Goal: Information Seeking & Learning: Find specific fact

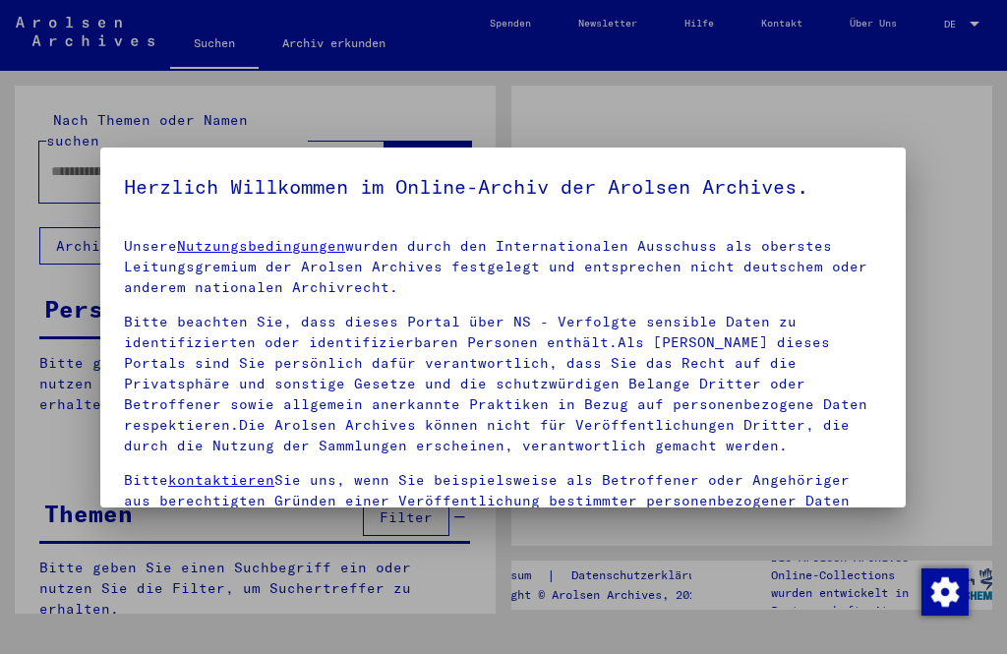
type input "**********"
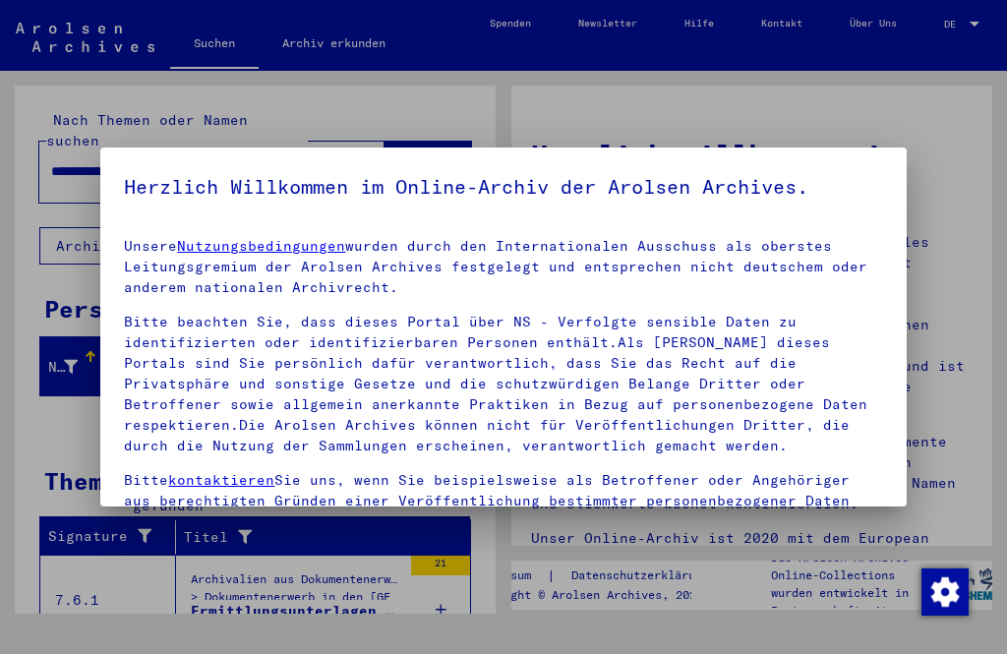
click at [944, 586] on img "Zustimmung ändern" at bounding box center [944, 591] width 47 height 47
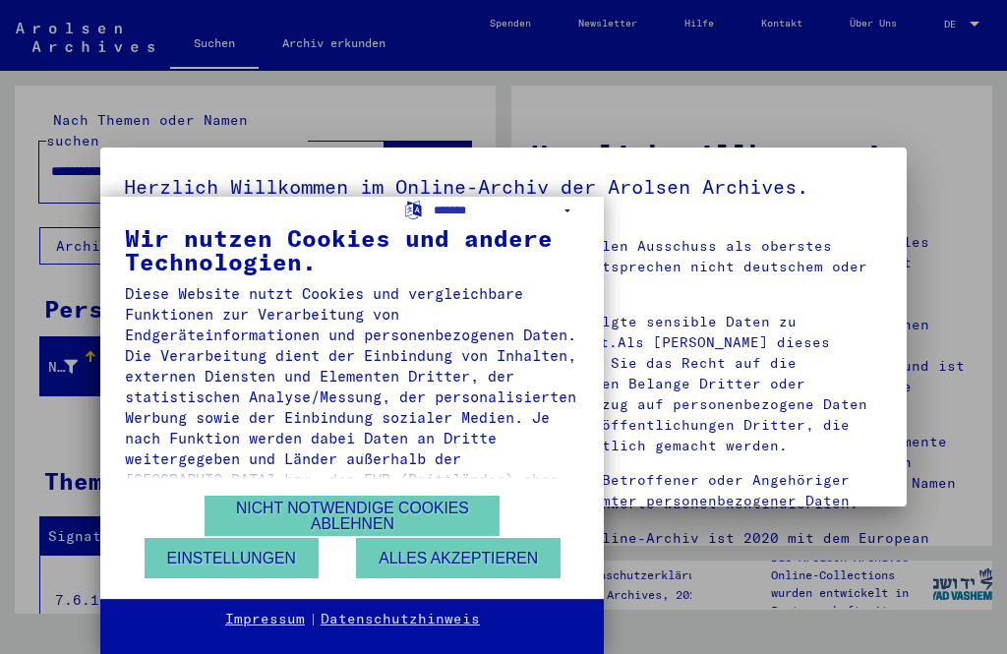
click at [375, 509] on button "Nicht notwendige Cookies ablehnen" at bounding box center [352, 516] width 295 height 40
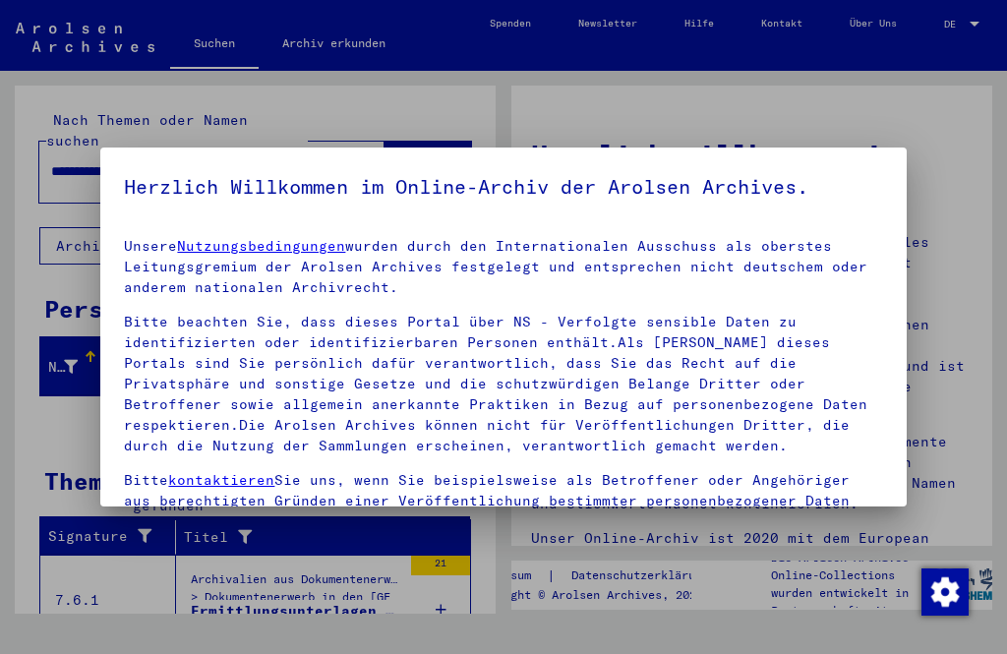
click at [941, 588] on img "Zustimmung ändern" at bounding box center [944, 591] width 47 height 47
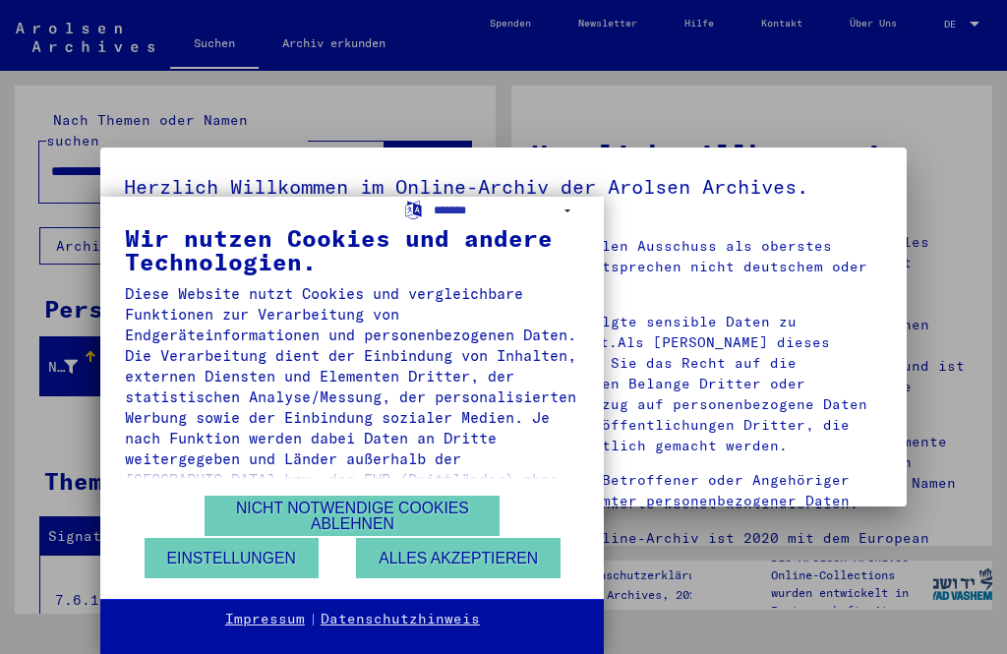
click at [461, 212] on select "**********" at bounding box center [507, 211] width 146 height 29
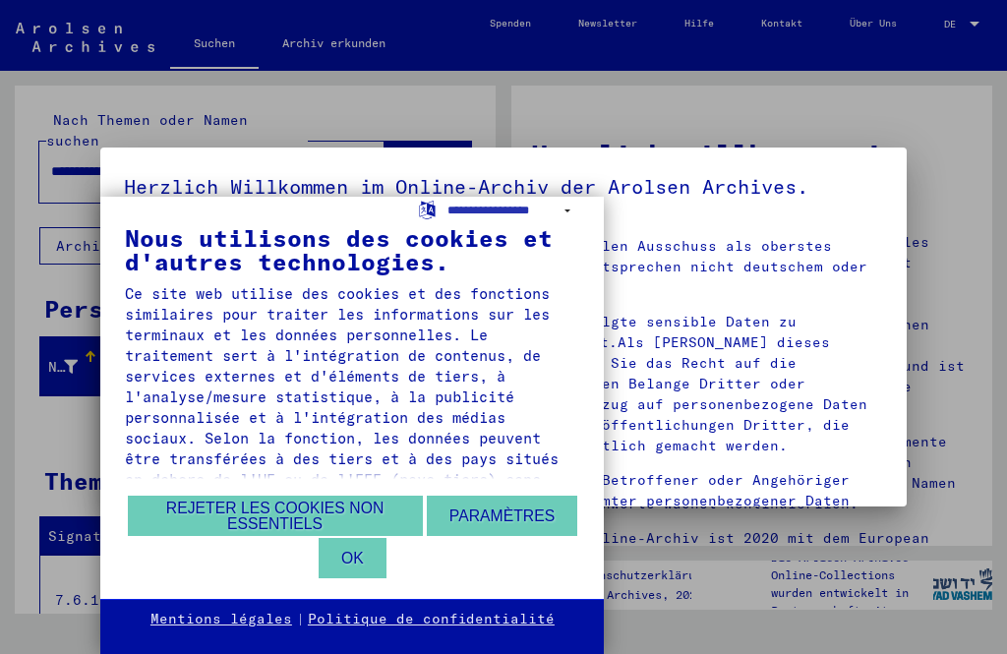
click at [341, 503] on button "Rejeter les cookies non essentiels" at bounding box center [275, 516] width 295 height 40
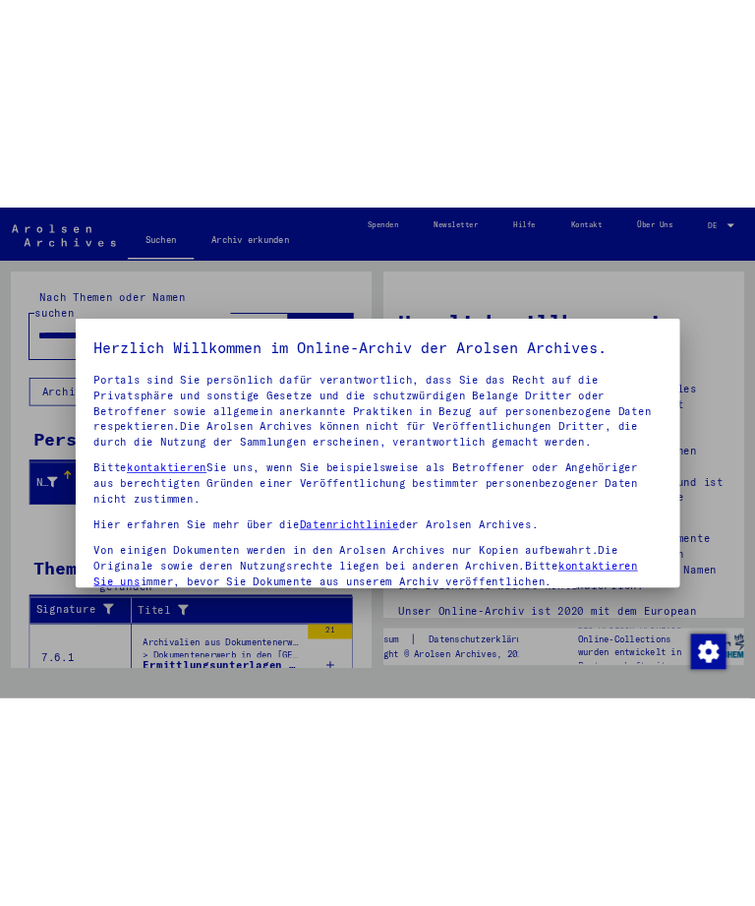
scroll to position [133, 0]
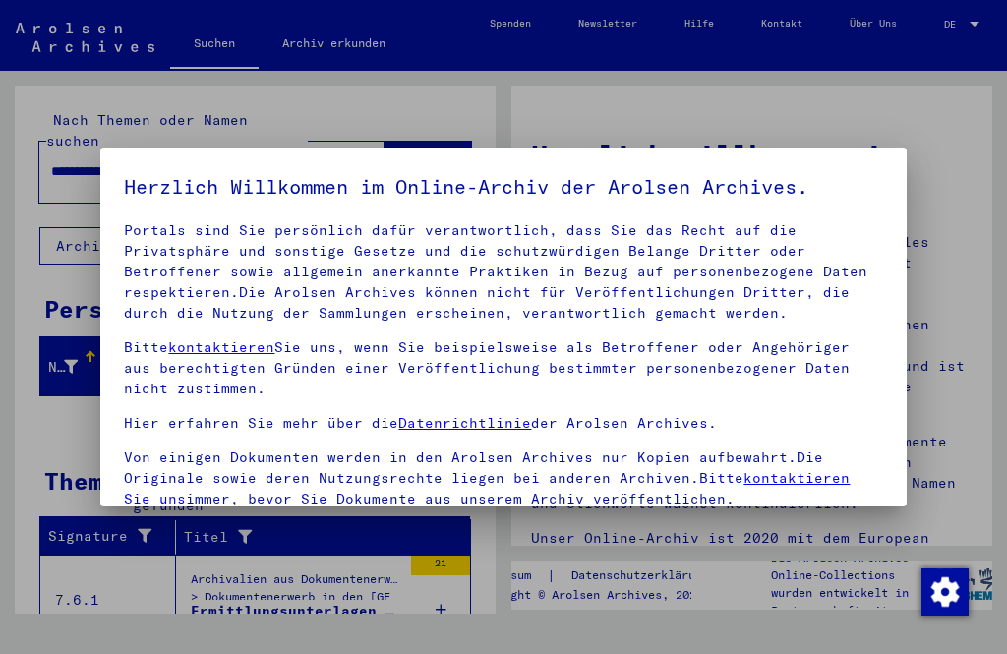
click at [584, 386] on p "Bitte kontaktieren Sie uns, wenn Sie beispielsweise als Betroffener oder Angehö…" at bounding box center [503, 368] width 758 height 62
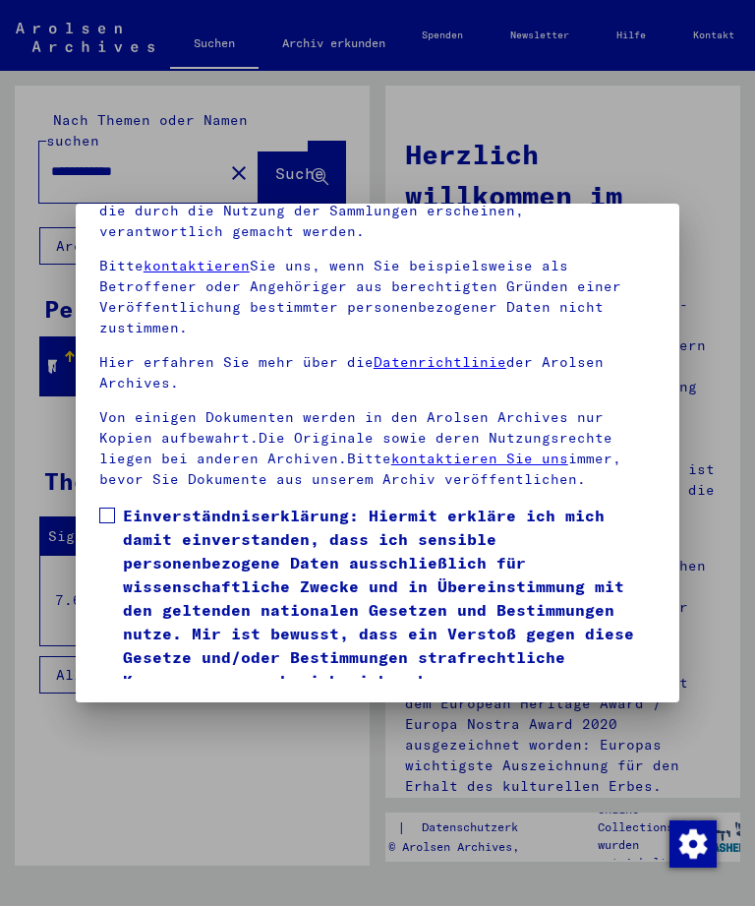
scroll to position [261, 0]
click at [111, 507] on span at bounding box center [107, 515] width 16 height 16
click at [216, 653] on button "Ich stimme zu" at bounding box center [173, 720] width 148 height 37
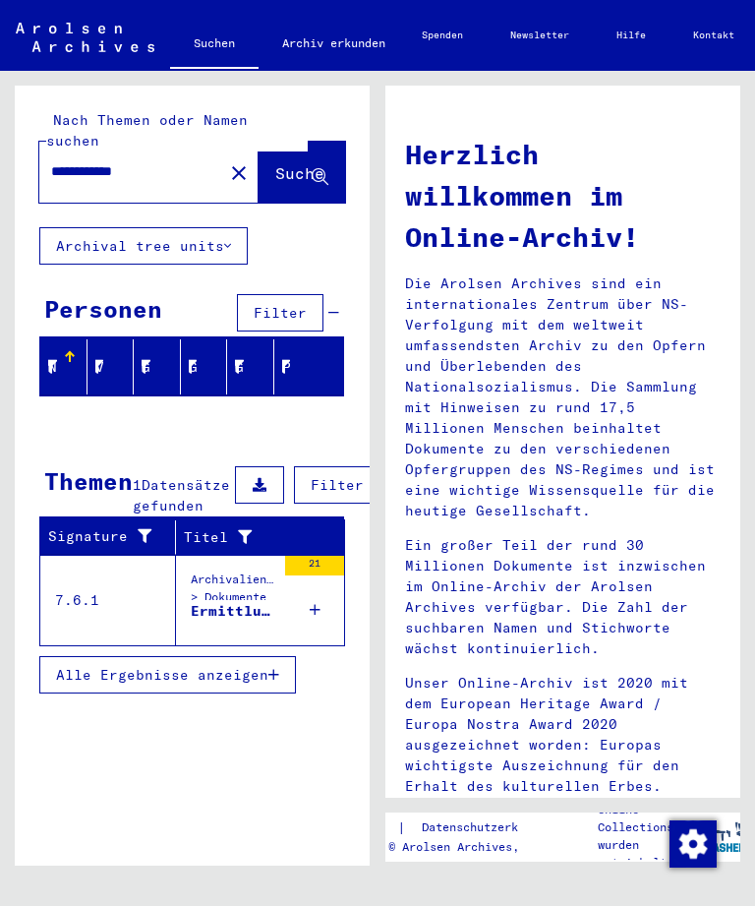
click at [211, 227] on button "Archival tree units" at bounding box center [143, 245] width 208 height 37
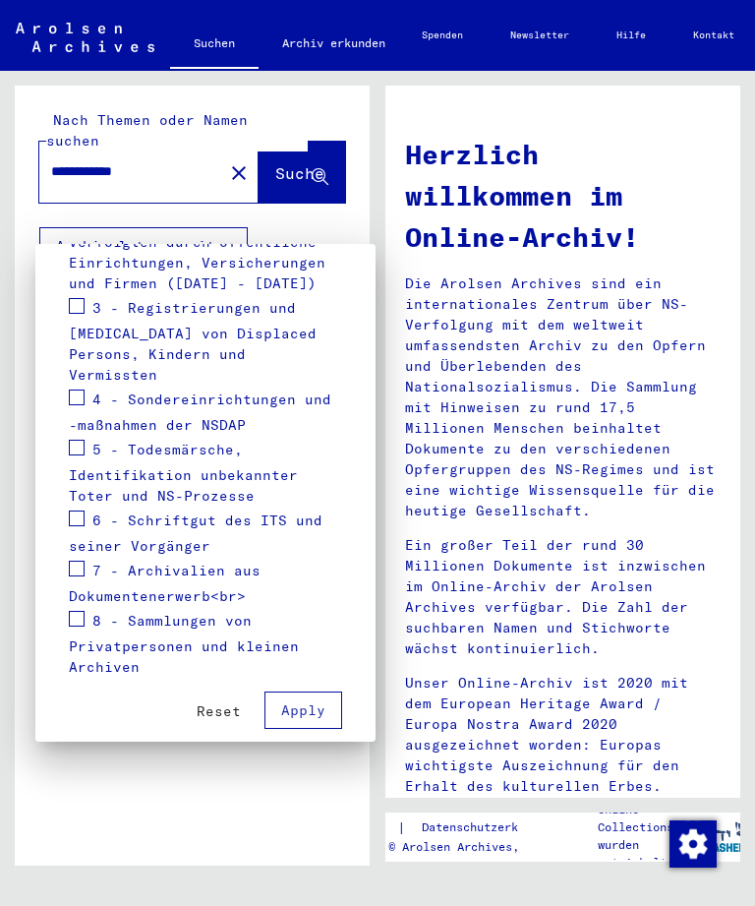
scroll to position [534, 0]
click at [320, 208] on div at bounding box center [377, 453] width 755 height 906
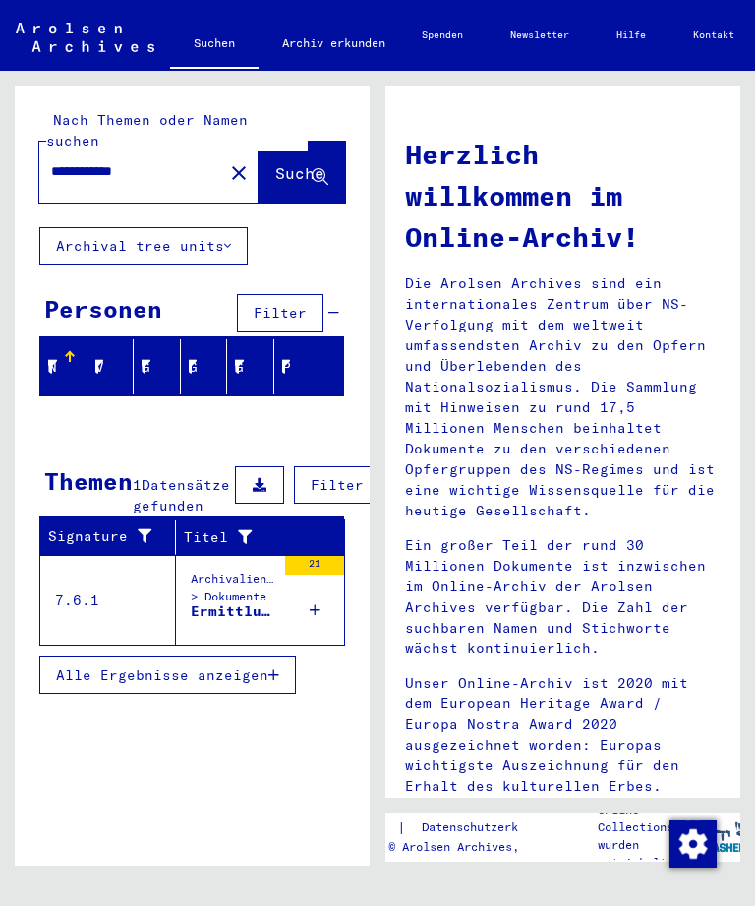
click at [247, 593] on div "Archivalien aus Dokumentenerwerb > Dokumentenerwerb in den [GEOGRAPHIC_DATA] > …" at bounding box center [233, 592] width 85 height 45
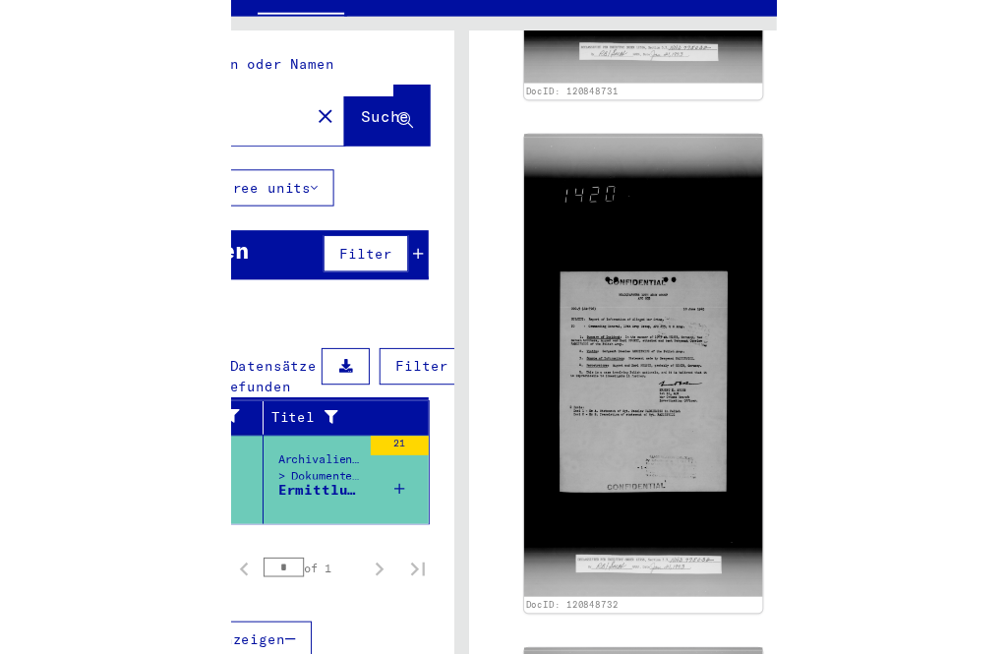
scroll to position [1616, 0]
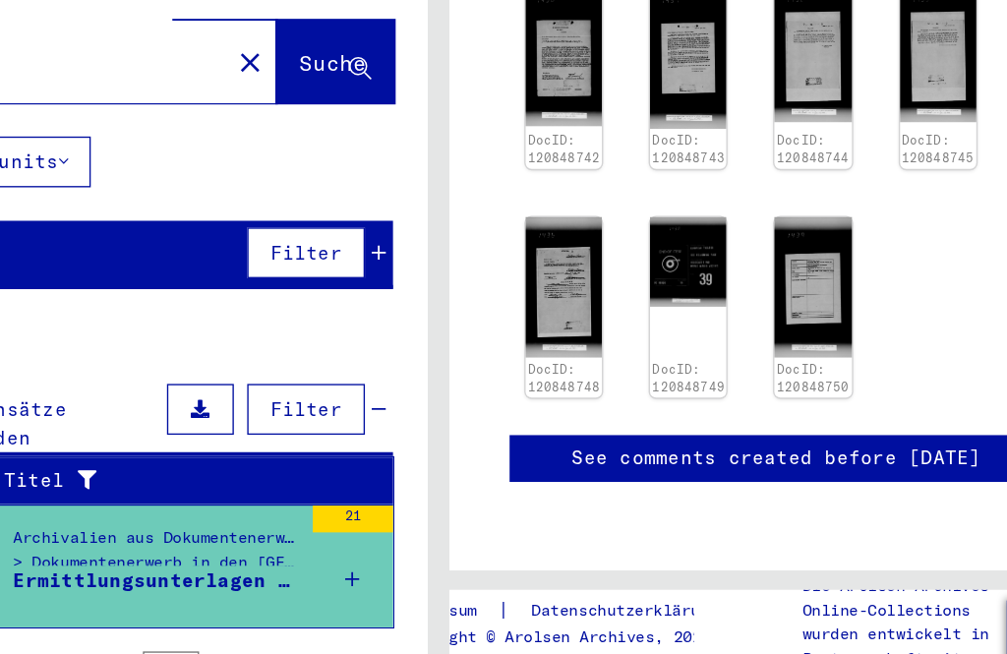
click at [380, 419] on span "Filter" at bounding box center [406, 428] width 53 height 18
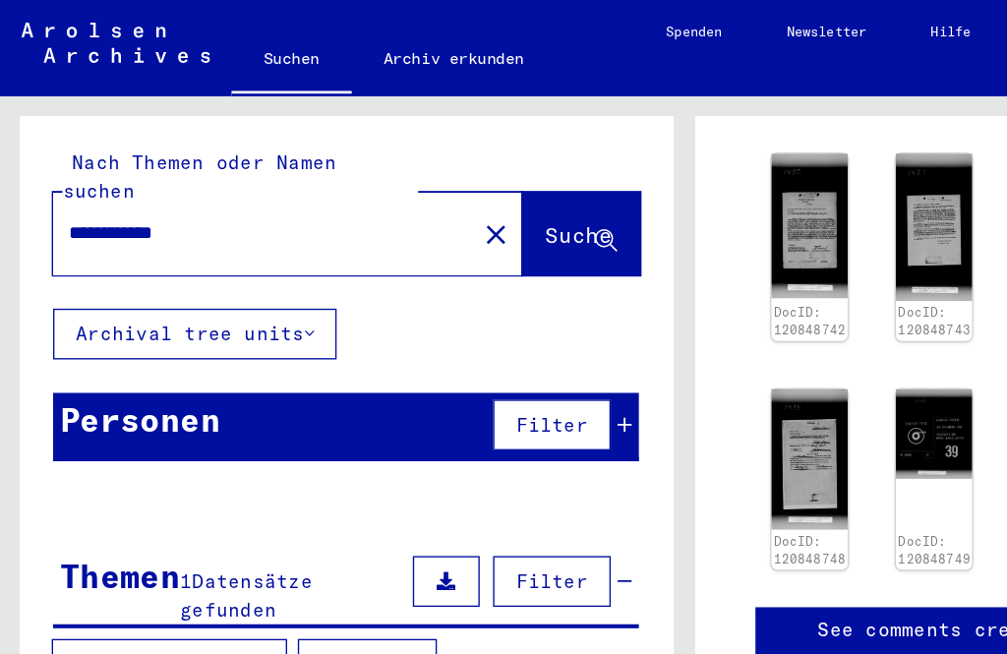
scroll to position [1094, 0]
click at [444, 169] on icon at bounding box center [446, 177] width 17 height 17
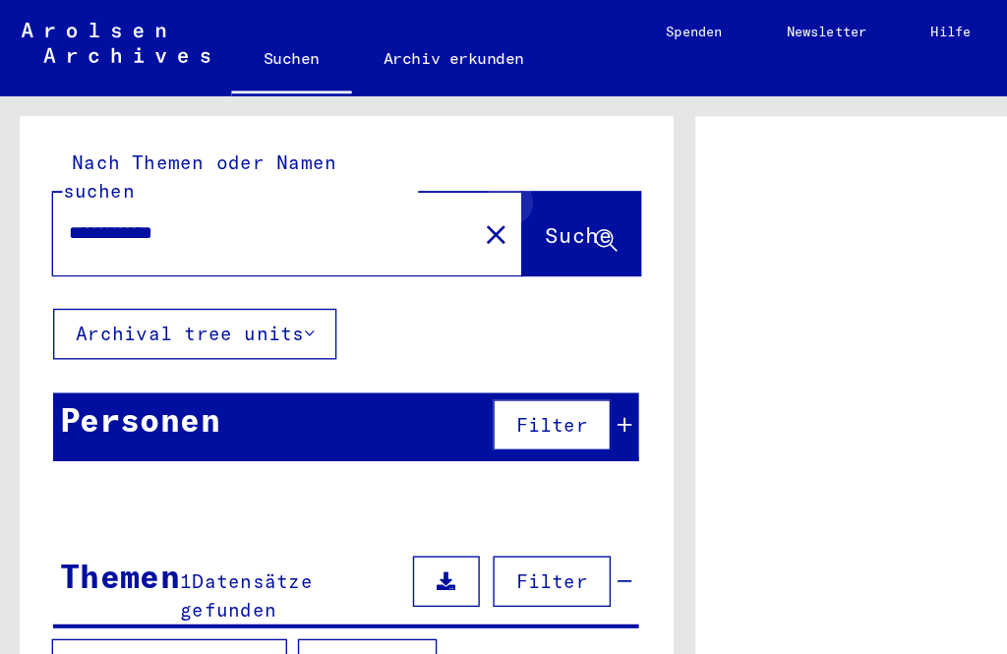
scroll to position [1036, 0]
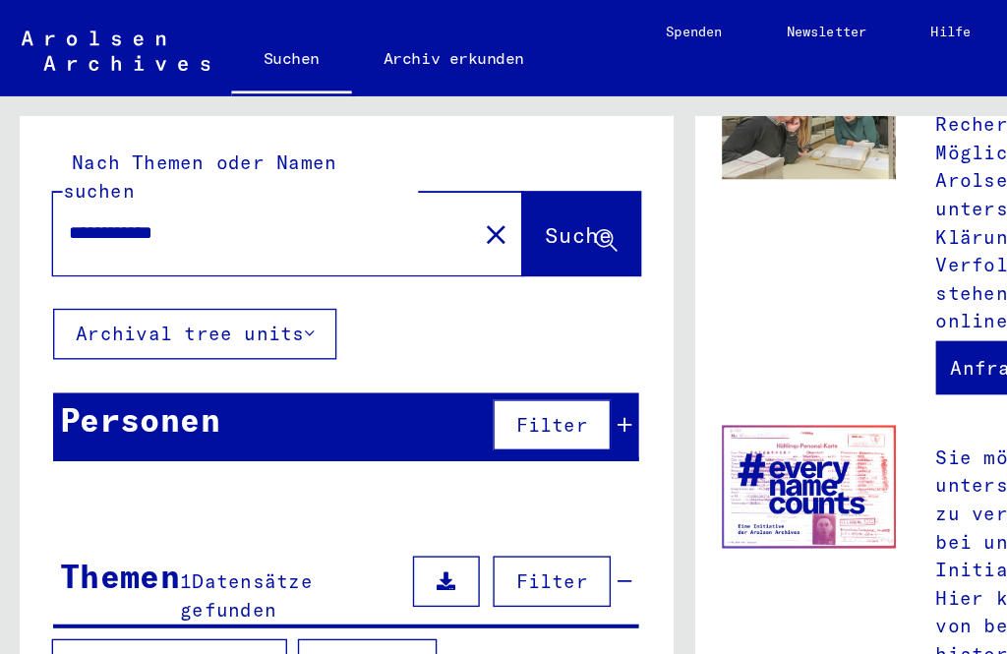
click at [210, 290] on div "Personen Filter" at bounding box center [254, 314] width 431 height 50
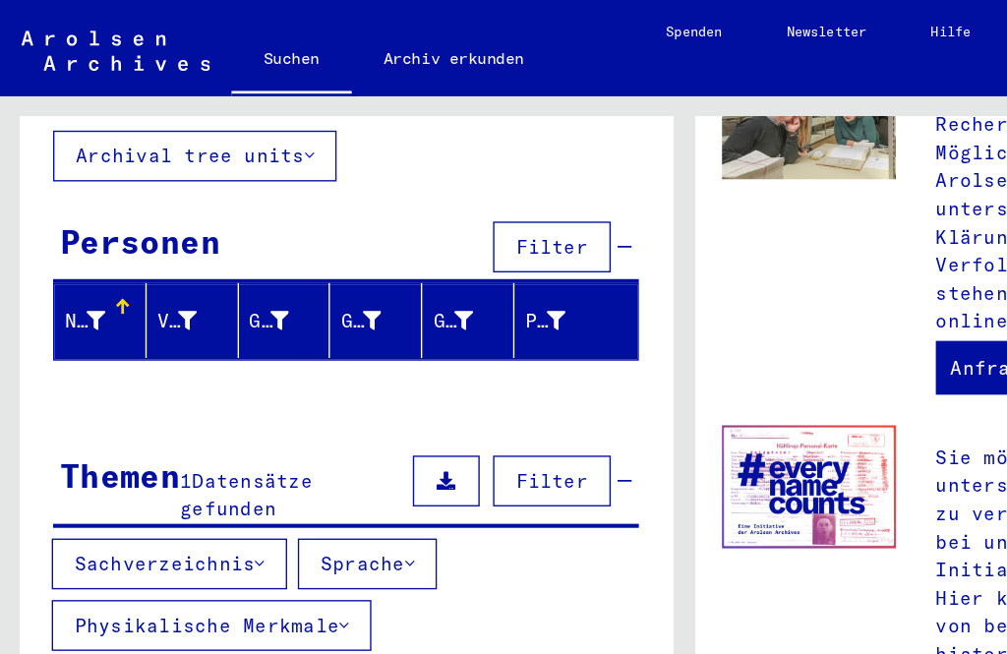
scroll to position [132, 0]
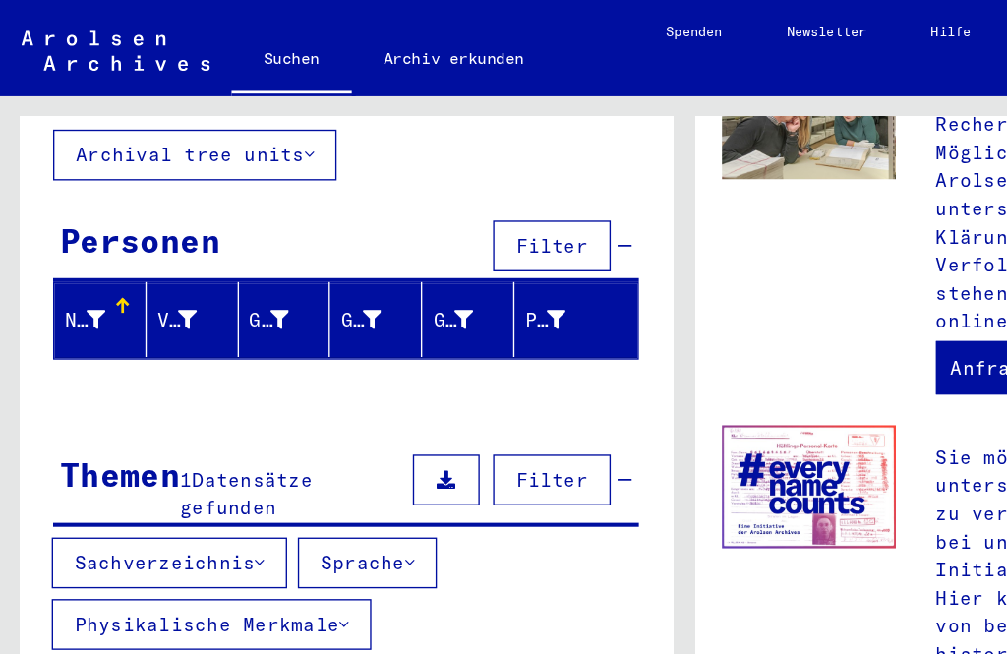
click at [415, 172] on span "Filter" at bounding box center [406, 181] width 53 height 18
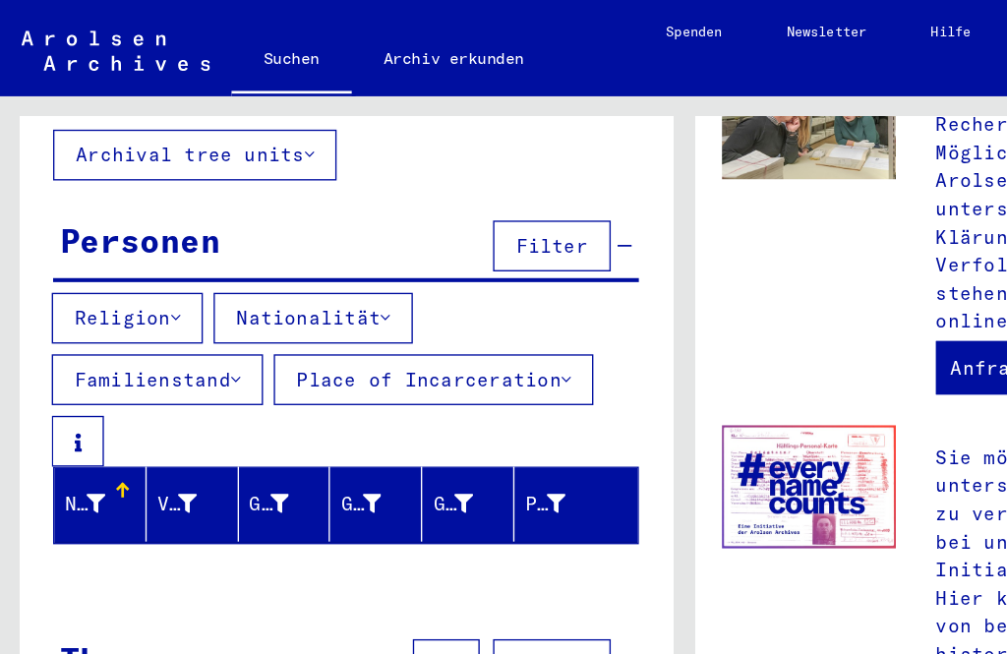
click at [342, 261] on button "Place of Incarceration" at bounding box center [319, 279] width 235 height 37
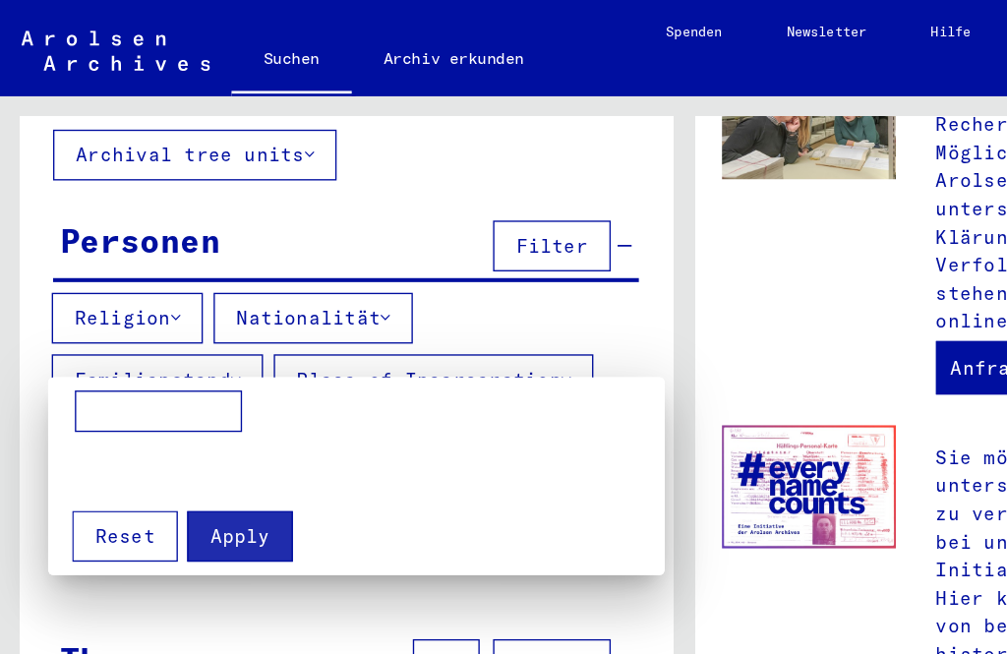
click at [119, 301] on input at bounding box center [116, 302] width 123 height 31
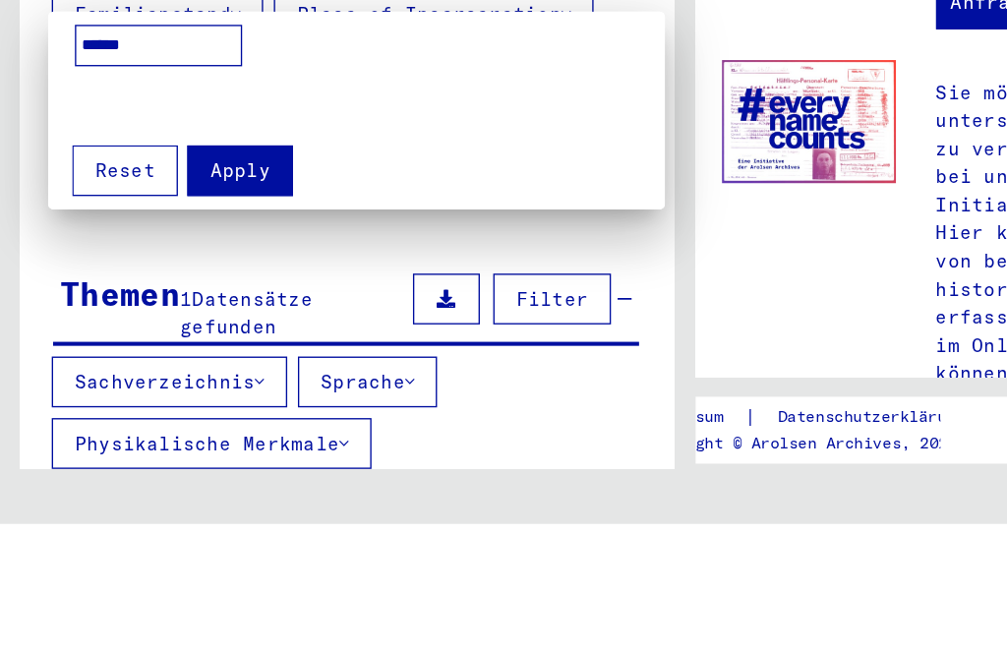
type input "******"
click at [184, 385] on span "Apply" at bounding box center [176, 394] width 44 height 18
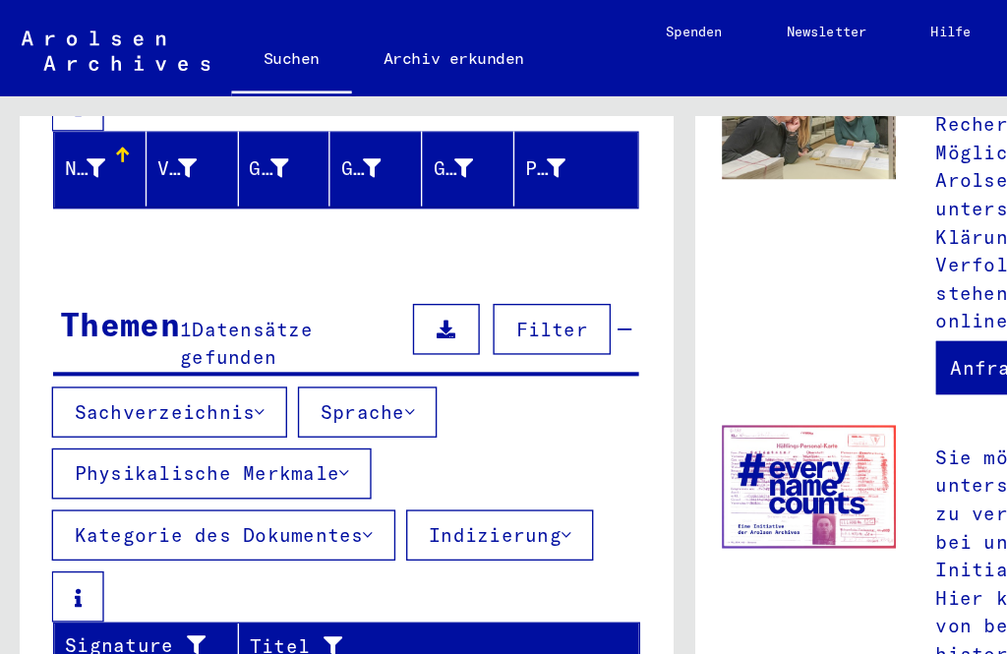
scroll to position [23, 0]
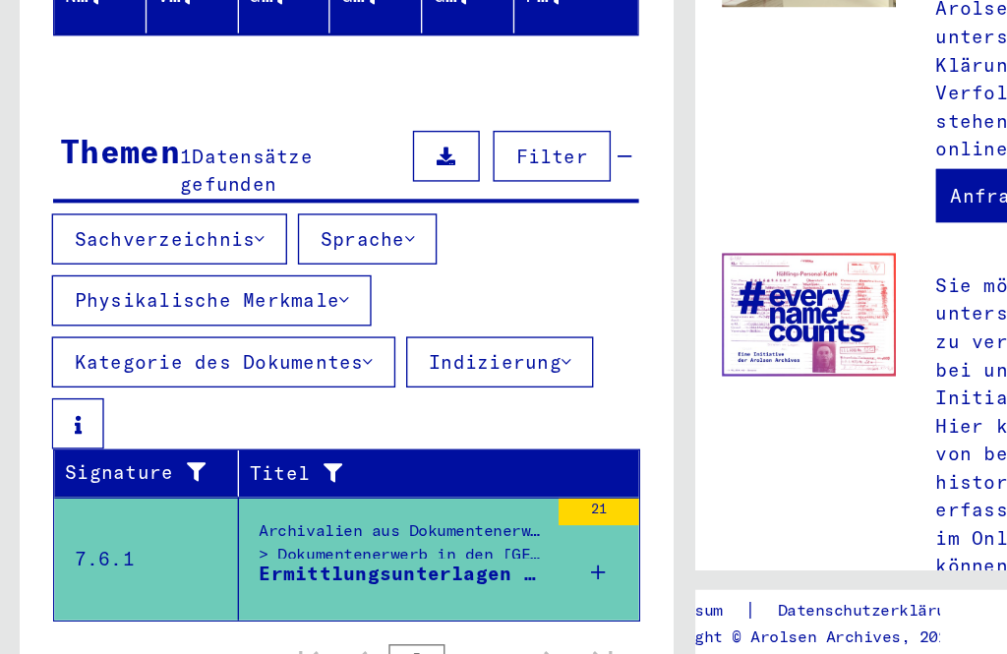
click at [438, 494] on div "21" at bounding box center [440, 504] width 59 height 20
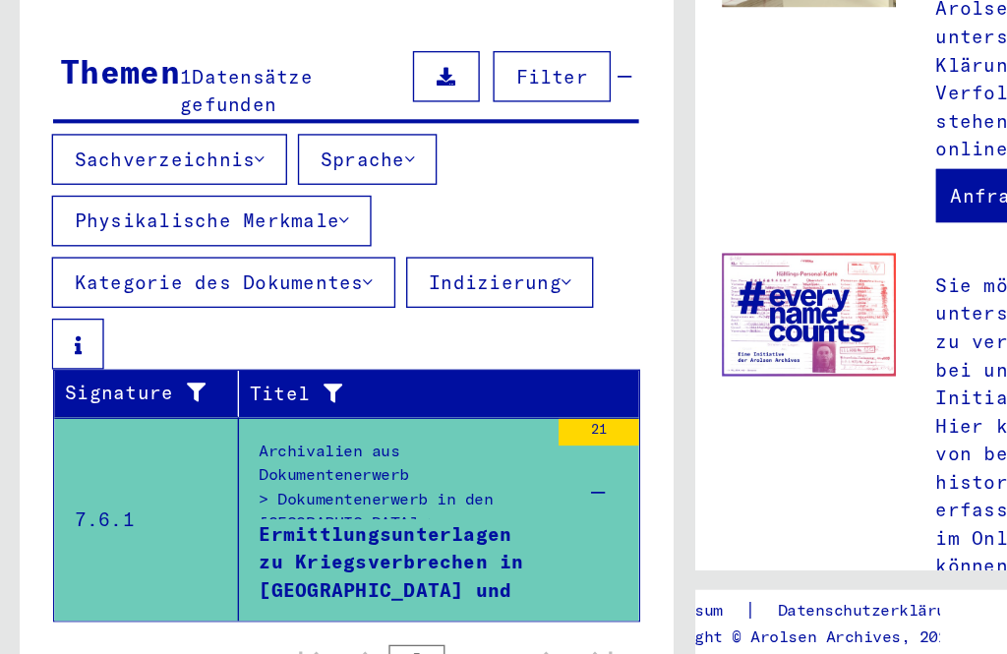
scroll to position [438, 0]
click at [195, 237] on icon at bounding box center [191, 244] width 7 height 14
